Goal: Task Accomplishment & Management: Manage account settings

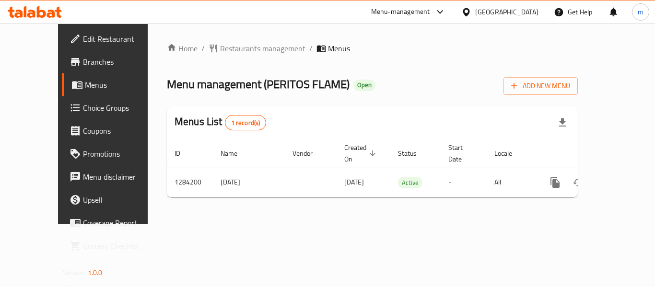
click at [83, 105] on span "Choice Groups" at bounding box center [121, 108] width 77 height 12
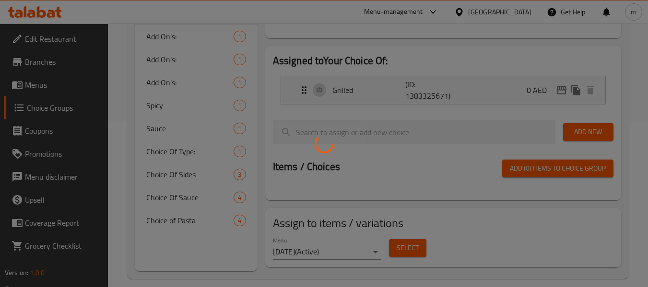
scroll to position [177, 0]
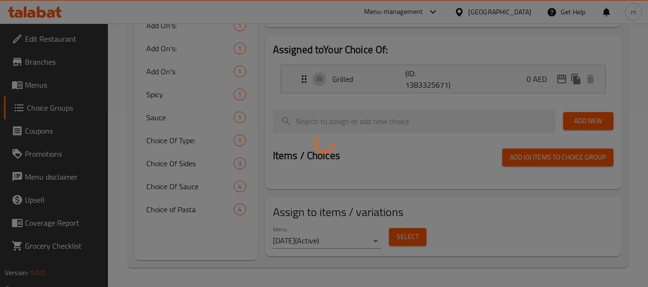
click at [191, 209] on div at bounding box center [324, 143] width 648 height 287
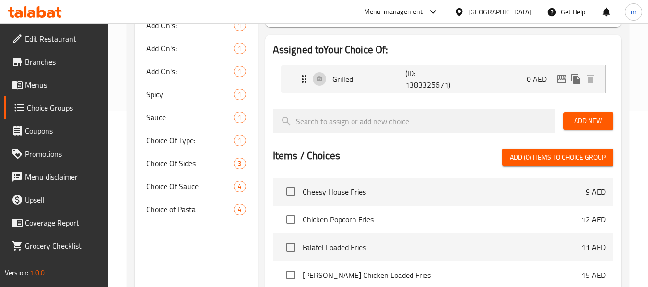
click at [192, 210] on span "Choice of Pasta" at bounding box center [189, 210] width 87 height 12
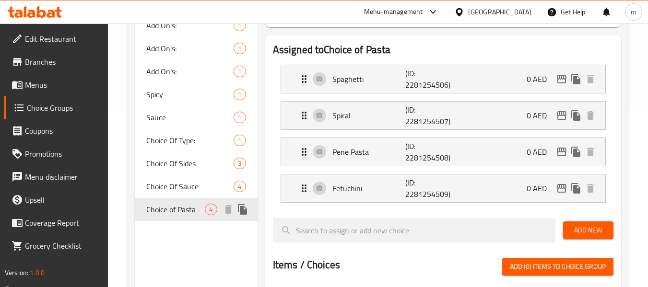
type input "Choice of Pasta"
type input "اختيارمعكرونة"
type input "0"
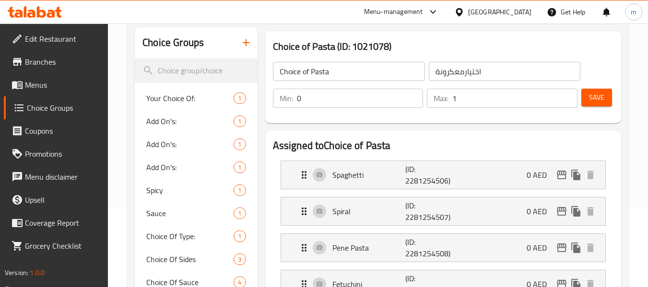
scroll to position [129, 0]
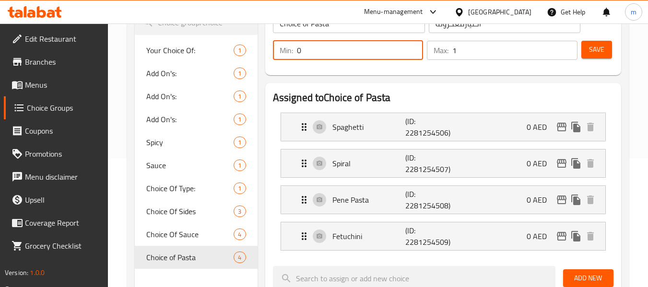
click at [345, 55] on input "0" at bounding box center [360, 50] width 127 height 19
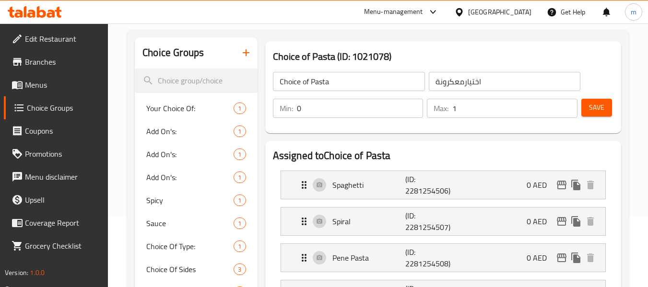
scroll to position [0, 0]
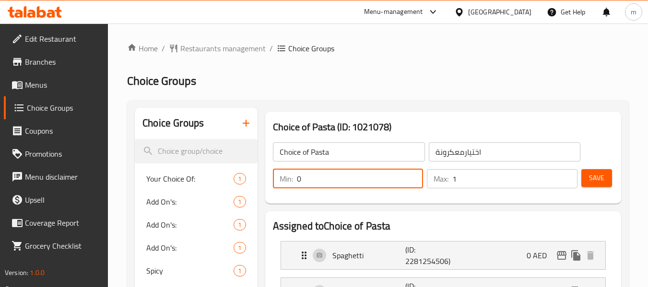
click at [59, 59] on span "Branches" at bounding box center [63, 62] width 76 height 12
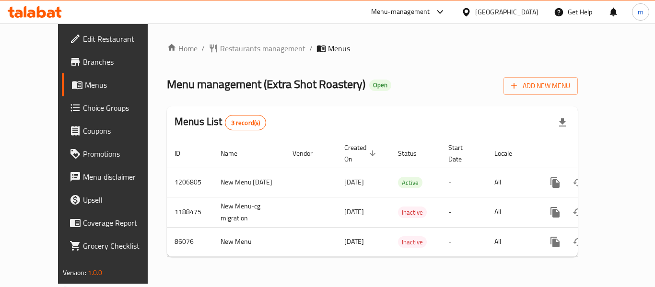
click at [83, 105] on span "Choice Groups" at bounding box center [121, 108] width 77 height 12
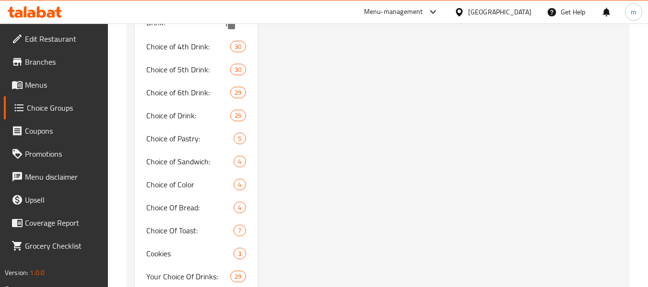
scroll to position [816, 0]
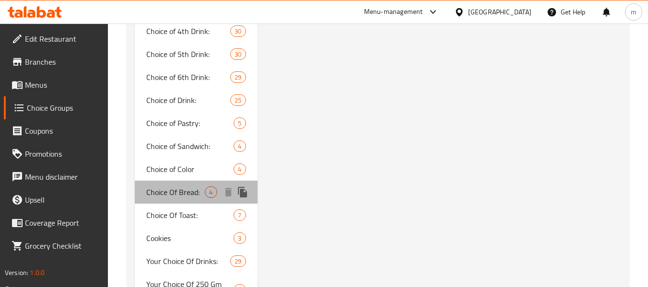
click at [191, 194] on span "Choice Of Bread:" at bounding box center [175, 193] width 59 height 12
type input "Choice Of Bread:"
type input "اختيار الخبز:"
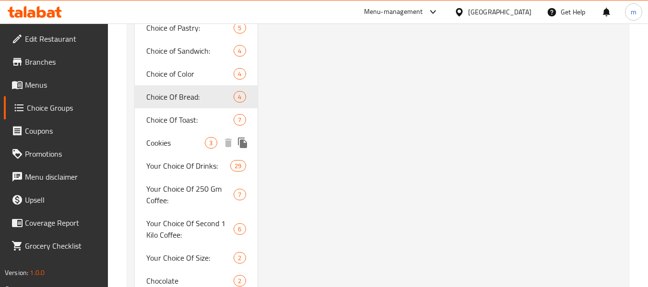
scroll to position [912, 0]
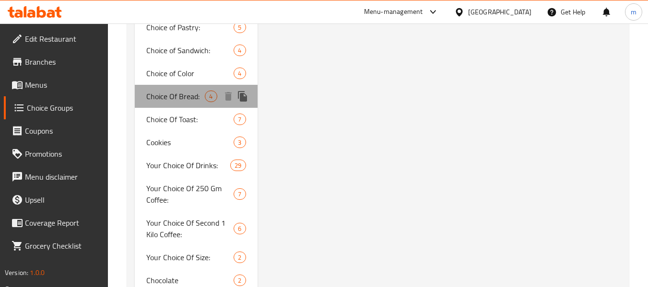
click at [183, 96] on span "Choice Of Bread:" at bounding box center [175, 97] width 59 height 12
click at [210, 98] on span "4" at bounding box center [210, 96] width 11 height 9
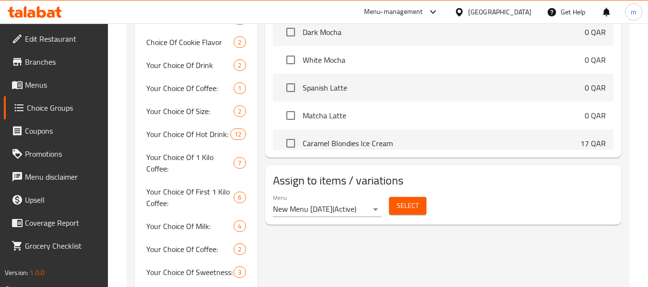
scroll to position [576, 0]
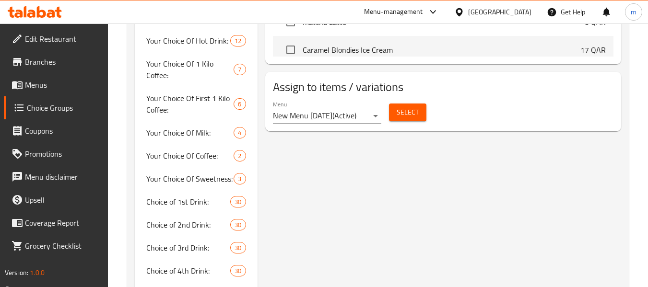
click at [401, 117] on span "Select" at bounding box center [408, 113] width 22 height 12
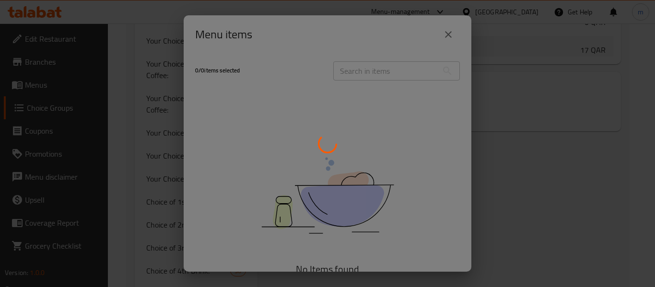
drag, startPoint x: 535, startPoint y: 135, endPoint x: 506, endPoint y: 120, distance: 32.4
click at [533, 135] on div at bounding box center [327, 143] width 655 height 287
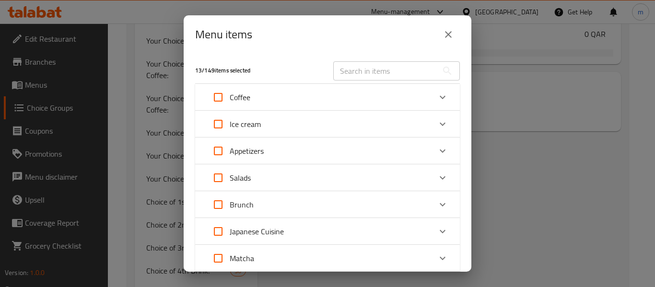
click at [453, 33] on icon "close" at bounding box center [449, 35] width 12 height 12
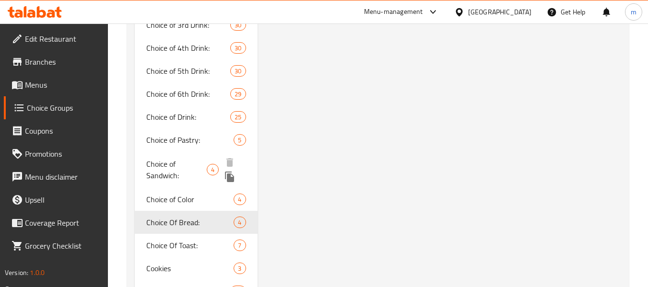
scroll to position [815, 0]
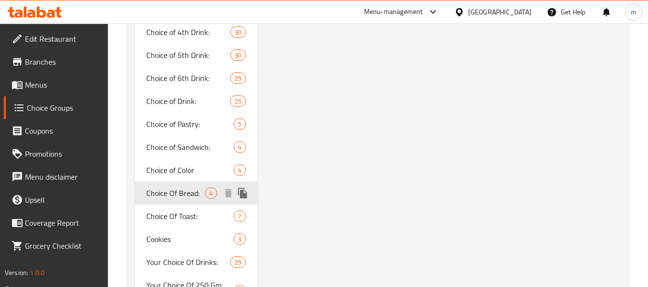
click at [154, 191] on span "Choice Of Bread:" at bounding box center [175, 194] width 59 height 12
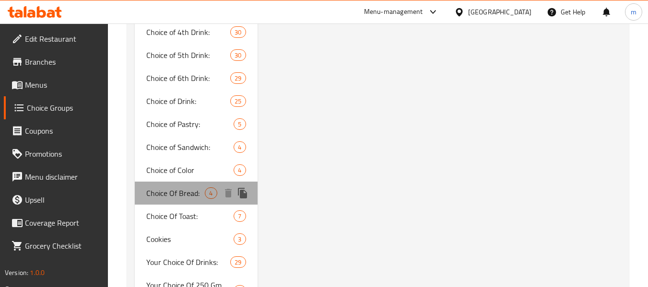
click at [157, 191] on span "Choice Of Bread:" at bounding box center [175, 194] width 59 height 12
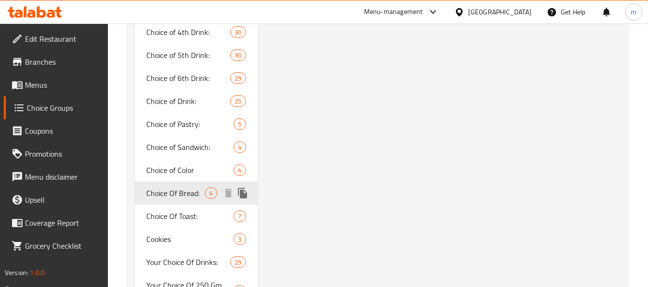
click at [243, 190] on icon "duplicate" at bounding box center [243, 194] width 12 height 12
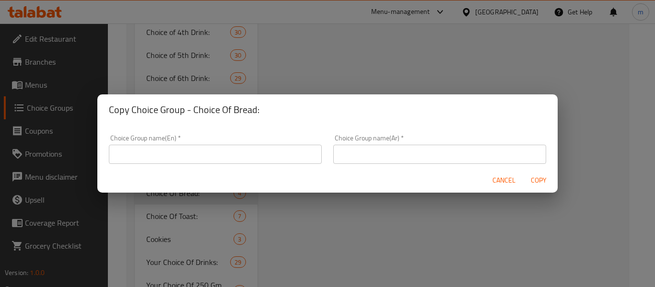
click at [515, 209] on div "Copy Choice Group - Choice Of Bread: Choice Group name(En)   * Choice Group nam…" at bounding box center [327, 143] width 655 height 287
click at [505, 181] on span "Cancel" at bounding box center [504, 181] width 23 height 12
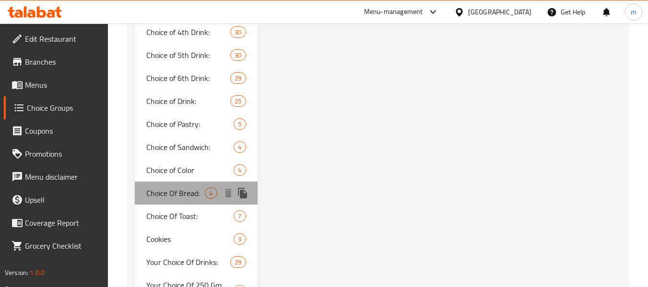
click at [184, 195] on span "Choice Of Bread:" at bounding box center [175, 194] width 59 height 12
click at [211, 192] on span "4" at bounding box center [210, 193] width 11 height 9
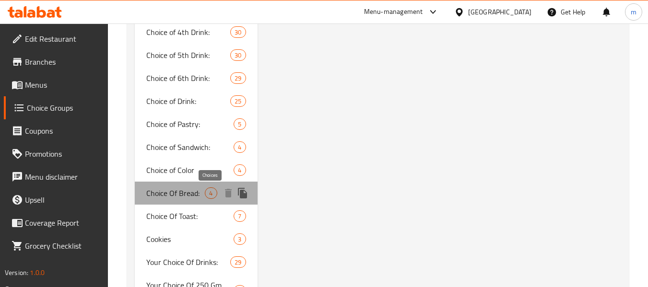
click at [211, 192] on span "4" at bounding box center [210, 193] width 11 height 9
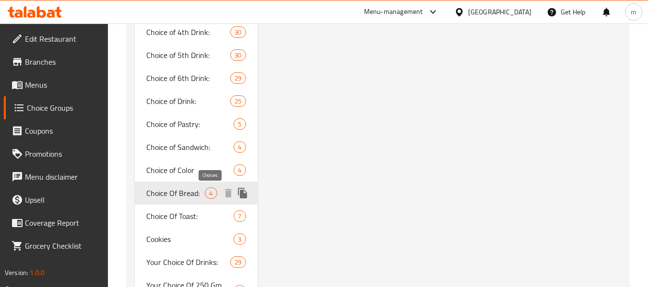
click at [211, 192] on span "4" at bounding box center [210, 193] width 11 height 9
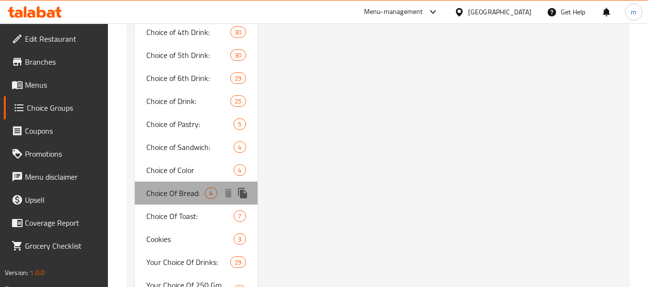
click at [173, 199] on span "Choice Of Bread:" at bounding box center [175, 194] width 59 height 12
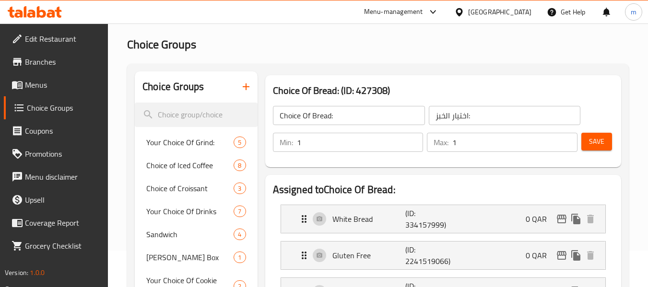
scroll to position [0, 0]
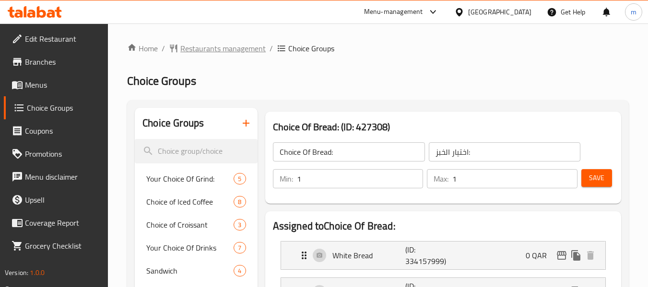
click at [193, 48] on span "Restaurants management" at bounding box center [222, 49] width 85 height 12
